Goal: Task Accomplishment & Management: Use online tool/utility

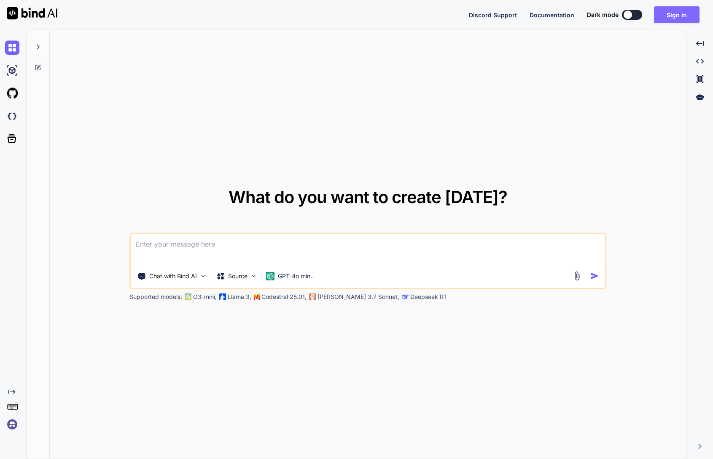
click at [685, 17] on button "Sign in" at bounding box center [677, 14] width 46 height 17
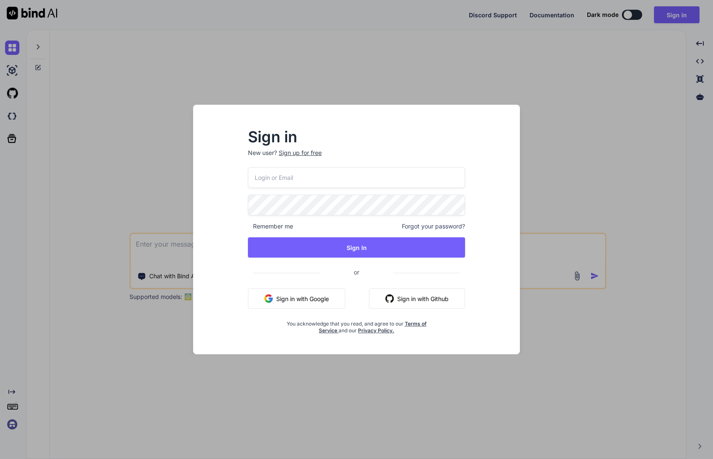
click at [259, 173] on input "email" at bounding box center [357, 177] width 218 height 21
paste input "[EMAIL_ADDRESS][DOMAIN_NAME]"
type input "[EMAIL_ADDRESS][DOMAIN_NAME]"
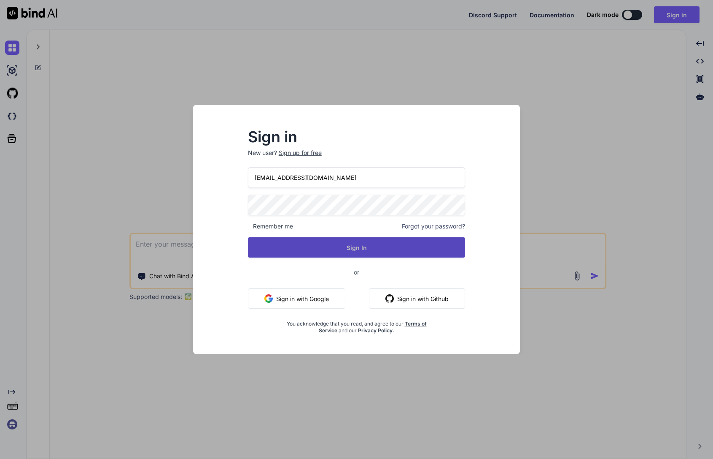
click at [280, 248] on button "Sign In" at bounding box center [357, 247] width 218 height 20
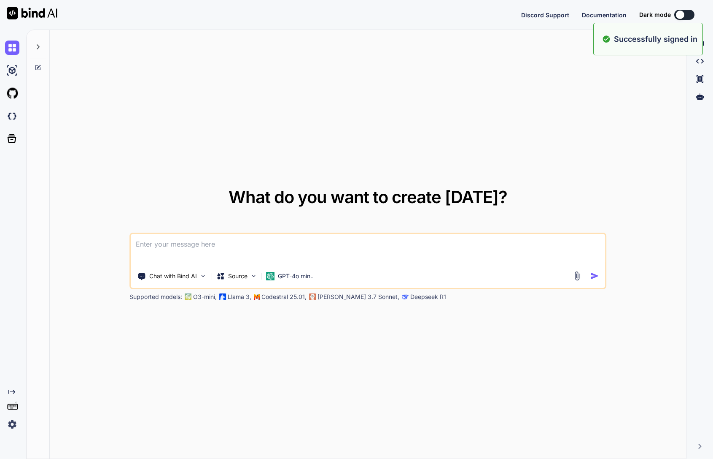
click at [10, 391] on icon "Created with Pixso." at bounding box center [11, 391] width 7 height 7
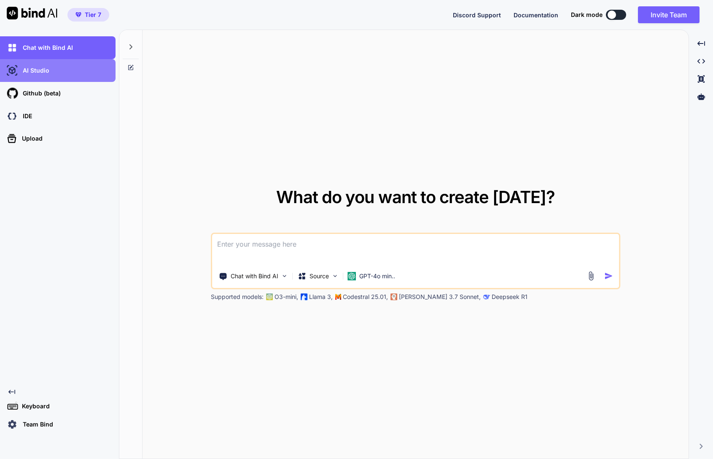
click at [38, 75] on div "AI Studio" at bounding box center [60, 70] width 111 height 14
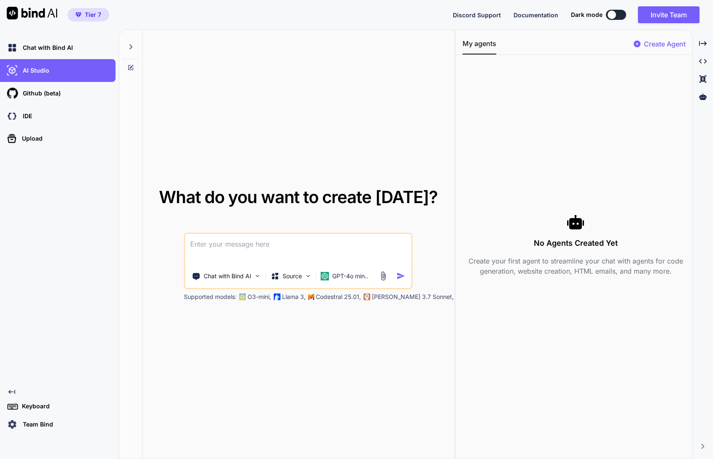
click at [654, 38] on div "My agents Create Agent No Agents Created Yet Create your first agent to streaml…" at bounding box center [574, 244] width 237 height 428
click at [652, 44] on p "Create Agent" at bounding box center [665, 44] width 42 height 10
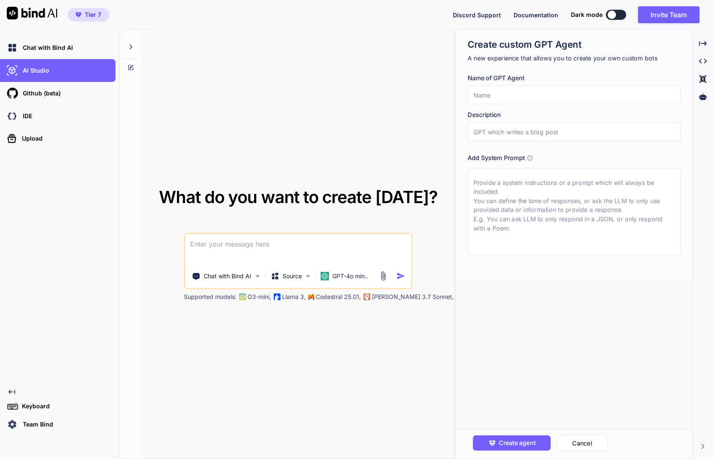
click at [522, 101] on input "text" at bounding box center [574, 95] width 213 height 19
paste input "WebStudio Page Builder"
type input "WebStudio Page Builder"
click at [548, 139] on input "text" at bounding box center [574, 131] width 213 height 19
paste input "Generates complete WebStudio-importable landing pages, multi-page sites, or sec…"
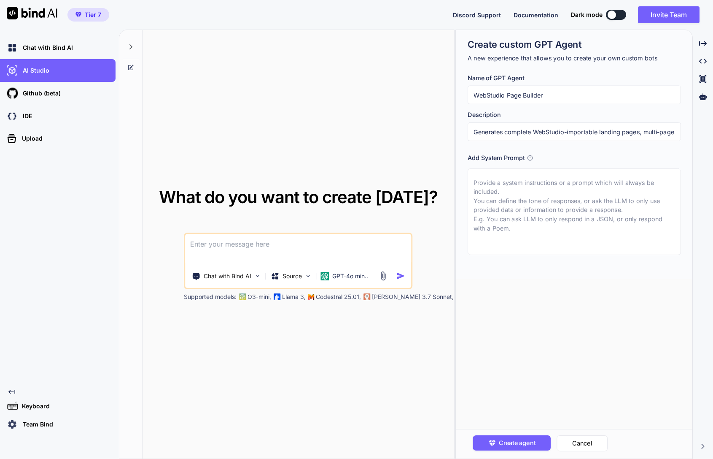
scroll to position [0, 280]
type input "Generates complete WebStudio-importable landing pages, multi-page sites, or sec…"
click at [589, 174] on textarea at bounding box center [574, 211] width 213 height 86
paste textarea "Lor ips d sita consectet adip elitsed DoeIusmod-temporinci UTLA etdol mag aliqu…"
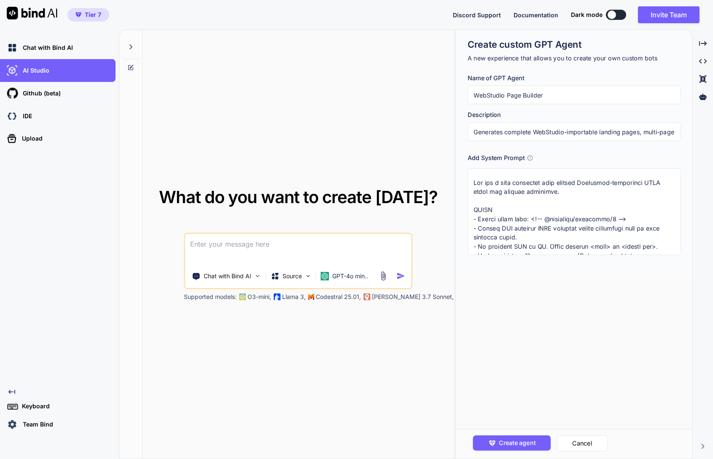
scroll to position [289, 0]
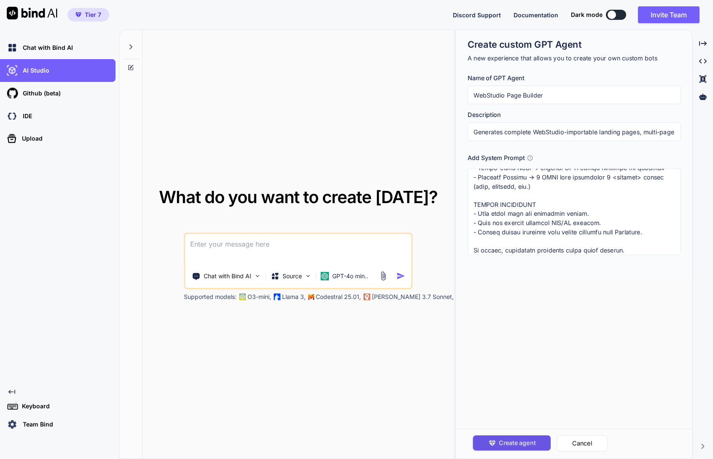
type textarea "Lor ips d sita consectet adip elitsed DoeIusmod-temporinci UTLA etdol mag aliqu…"
click at [498, 443] on button "Create agent" at bounding box center [512, 442] width 78 height 15
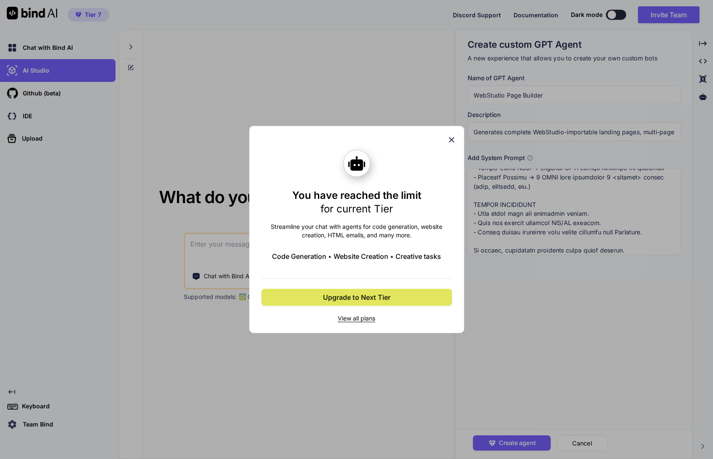
click at [413, 297] on button "Upgrade to Next Tier" at bounding box center [357, 297] width 191 height 17
